Goal: Navigation & Orientation: Find specific page/section

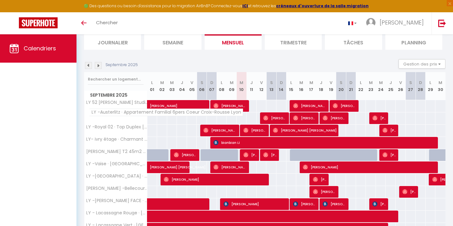
scroll to position [43, 0]
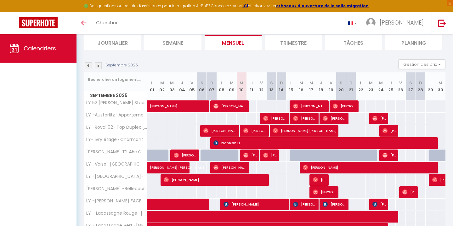
click at [99, 65] on img at bounding box center [98, 65] width 7 height 7
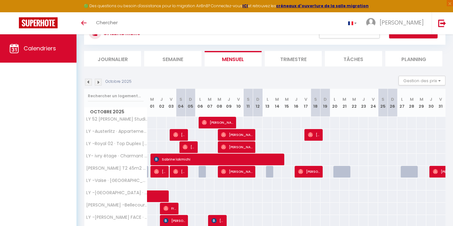
scroll to position [23, 0]
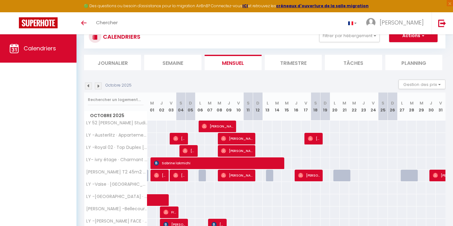
click at [99, 84] on img at bounding box center [98, 85] width 7 height 7
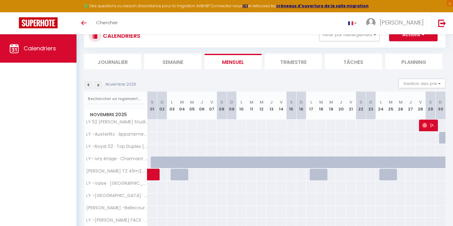
scroll to position [19, 0]
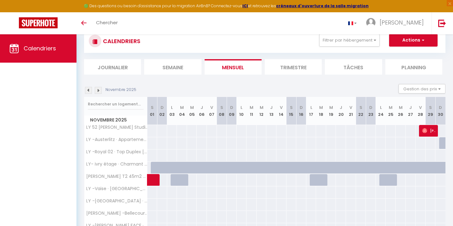
click at [98, 88] on img at bounding box center [98, 90] width 7 height 7
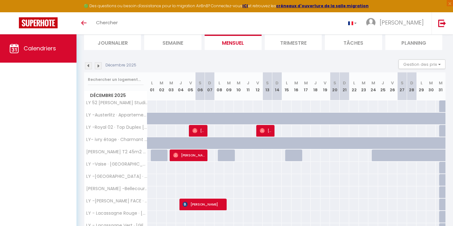
scroll to position [39, 0]
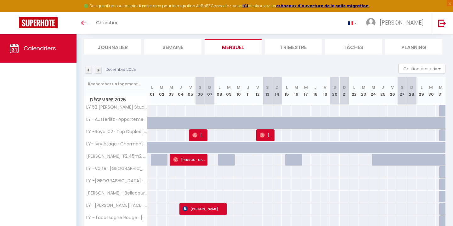
click at [97, 71] on img at bounding box center [98, 70] width 7 height 7
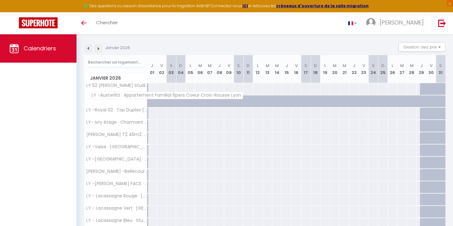
scroll to position [61, 0]
click at [101, 47] on img at bounding box center [98, 48] width 7 height 7
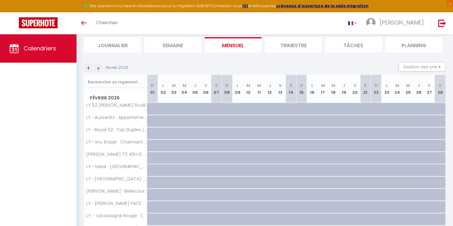
scroll to position [40, 0]
click at [100, 68] on img at bounding box center [98, 69] width 7 height 7
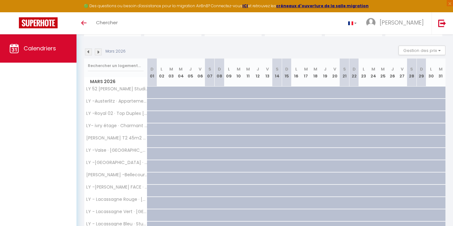
scroll to position [0, 0]
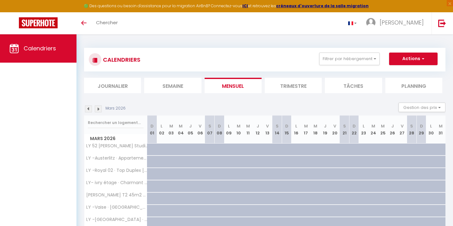
click at [89, 110] on img at bounding box center [88, 108] width 7 height 7
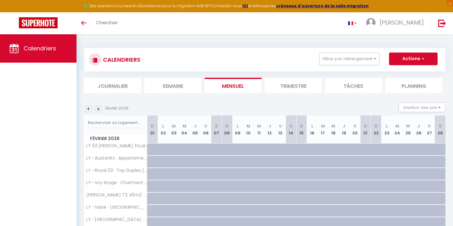
click at [89, 110] on img at bounding box center [88, 108] width 7 height 7
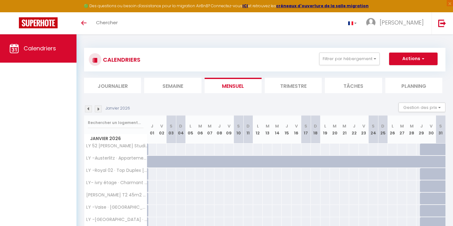
click at [89, 110] on img at bounding box center [88, 108] width 7 height 7
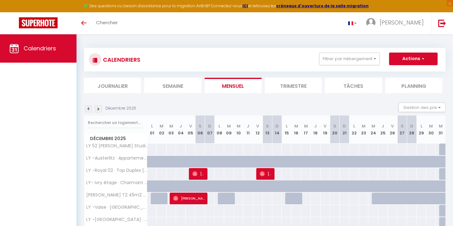
click at [89, 110] on img at bounding box center [88, 108] width 7 height 7
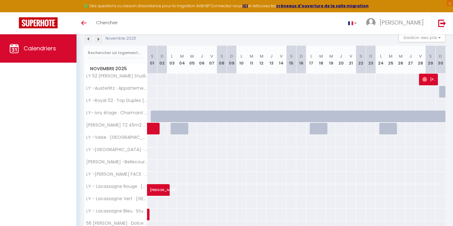
scroll to position [68, 0]
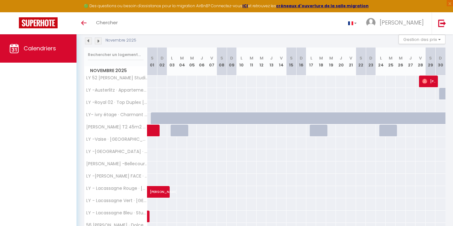
click at [88, 40] on img at bounding box center [88, 40] width 7 height 7
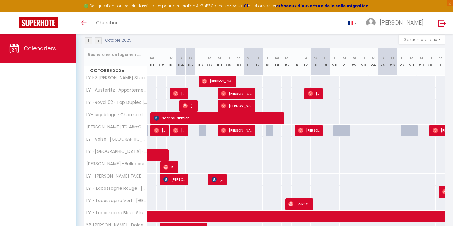
click at [88, 40] on img at bounding box center [88, 40] width 7 height 7
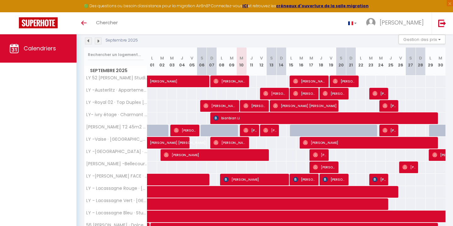
click at [98, 39] on img at bounding box center [98, 40] width 7 height 7
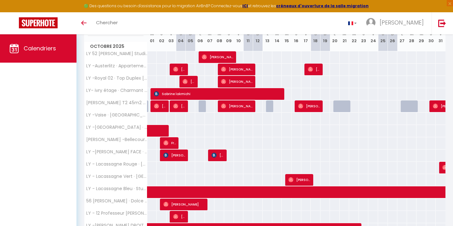
scroll to position [93, 0]
